Goal: Task Accomplishment & Management: Use online tool/utility

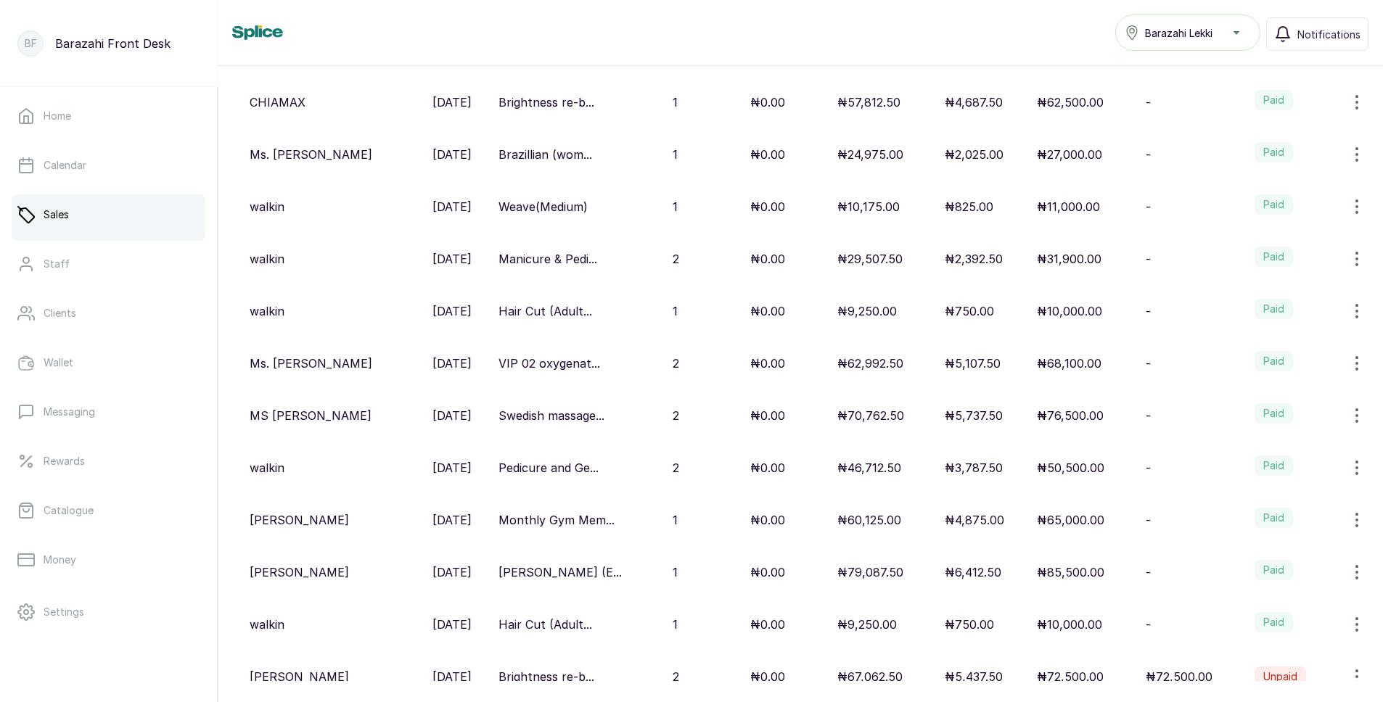
scroll to position [363, 0]
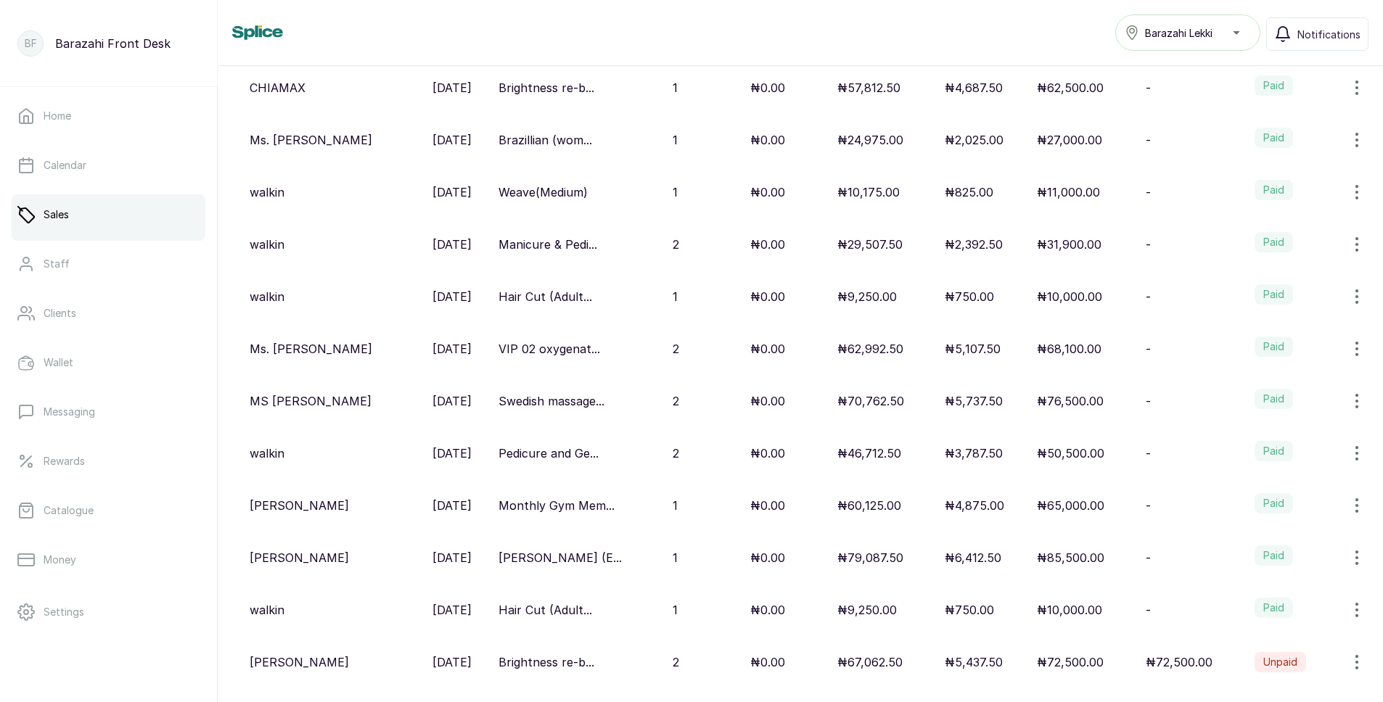
click at [1268, 400] on label "Paid" at bounding box center [1274, 399] width 38 height 20
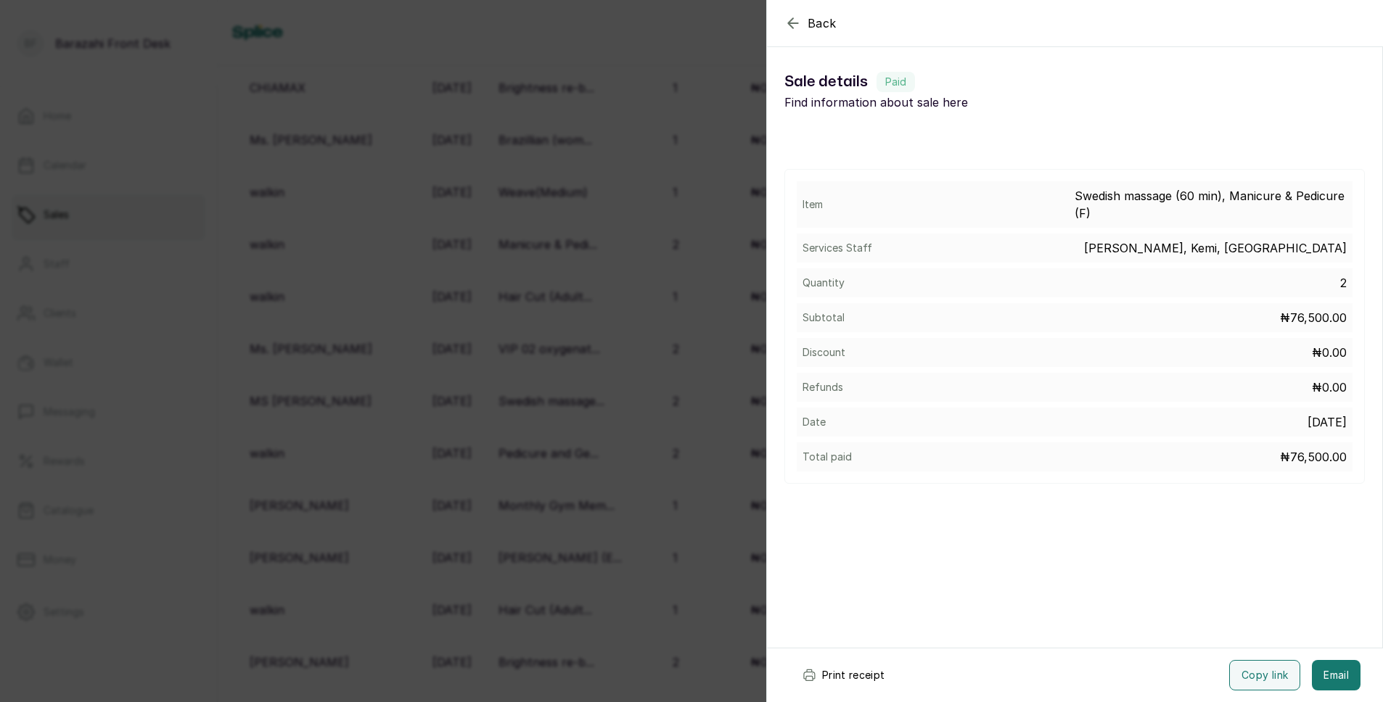
click at [849, 675] on button "Print receipt" at bounding box center [843, 675] width 107 height 30
click at [462, 438] on div "Back Sale details Sale details Paid Find information about sale here Item Swedi…" at bounding box center [691, 351] width 1383 height 702
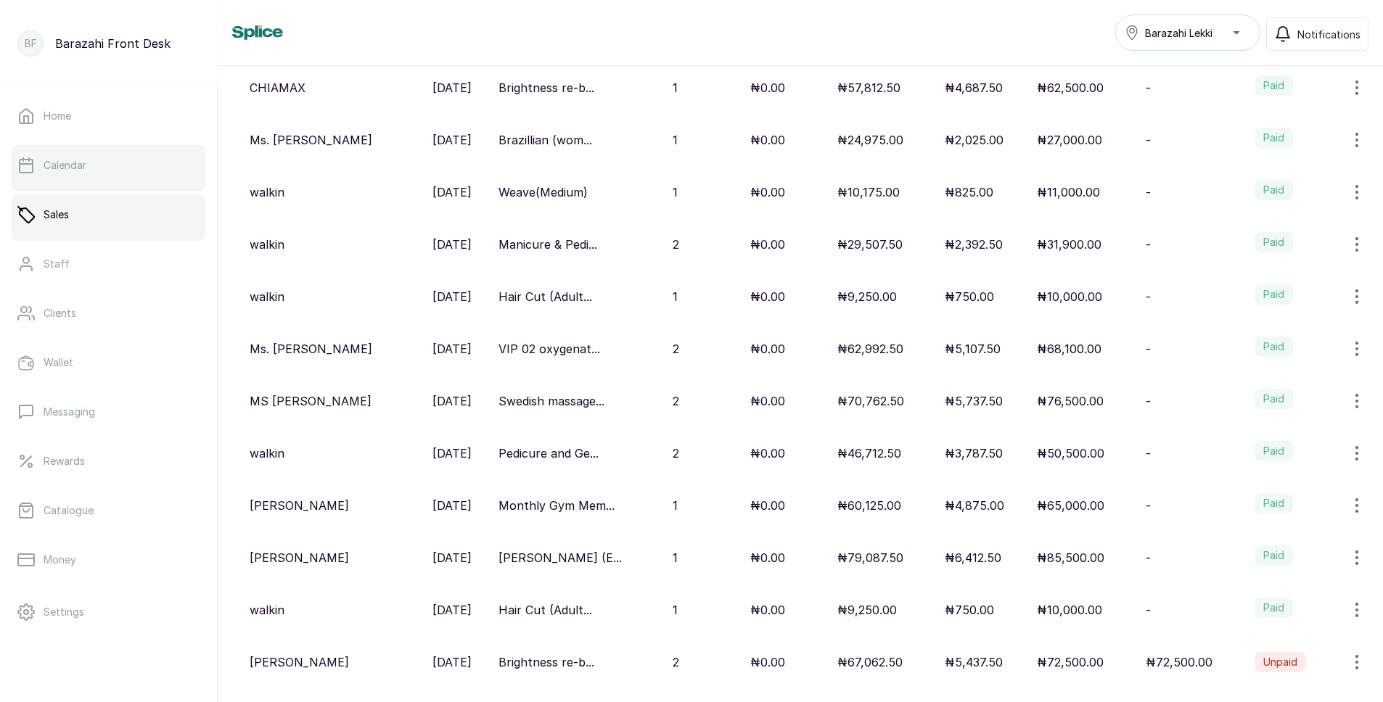
click at [86, 159] on p "Calendar" at bounding box center [65, 165] width 43 height 15
